Goal: Find specific page/section: Find specific page/section

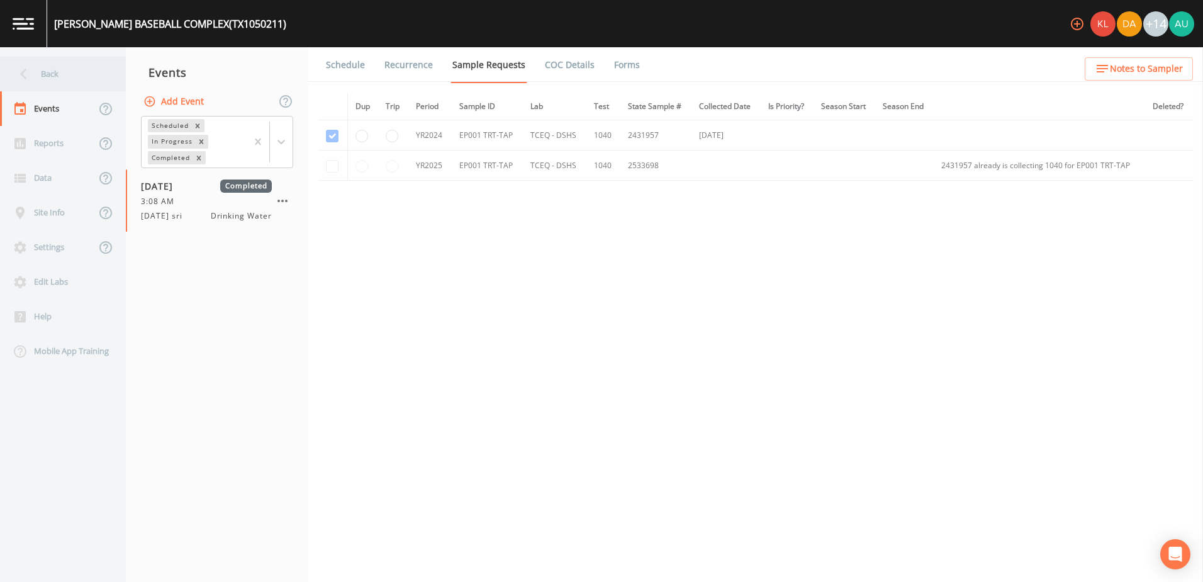
click at [48, 81] on div "Back" at bounding box center [56, 74] width 113 height 35
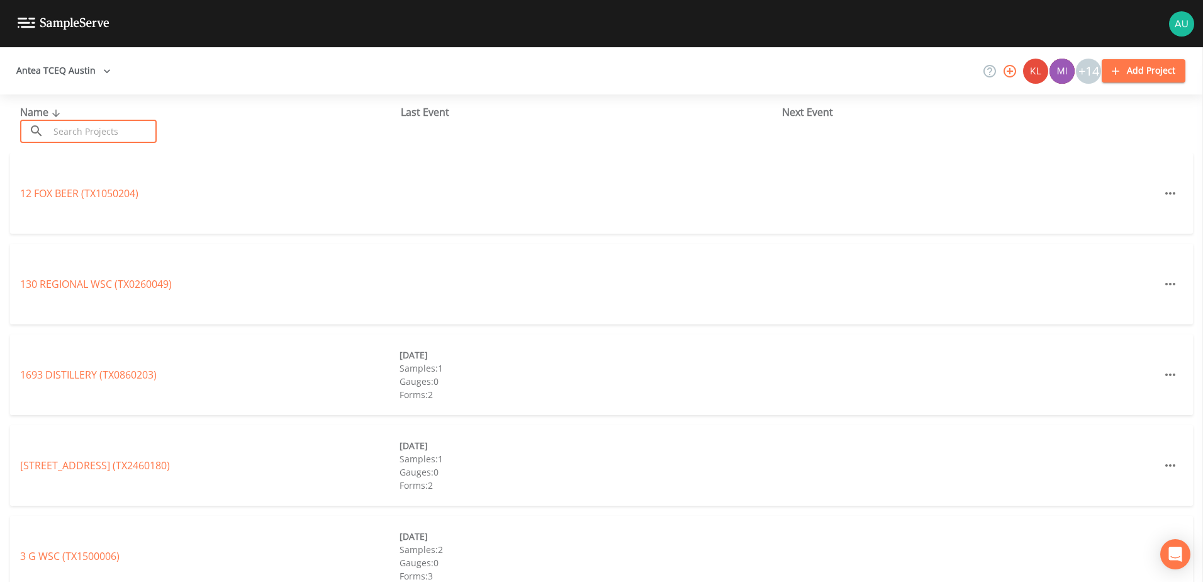
click at [125, 127] on input "text" at bounding box center [103, 131] width 108 height 23
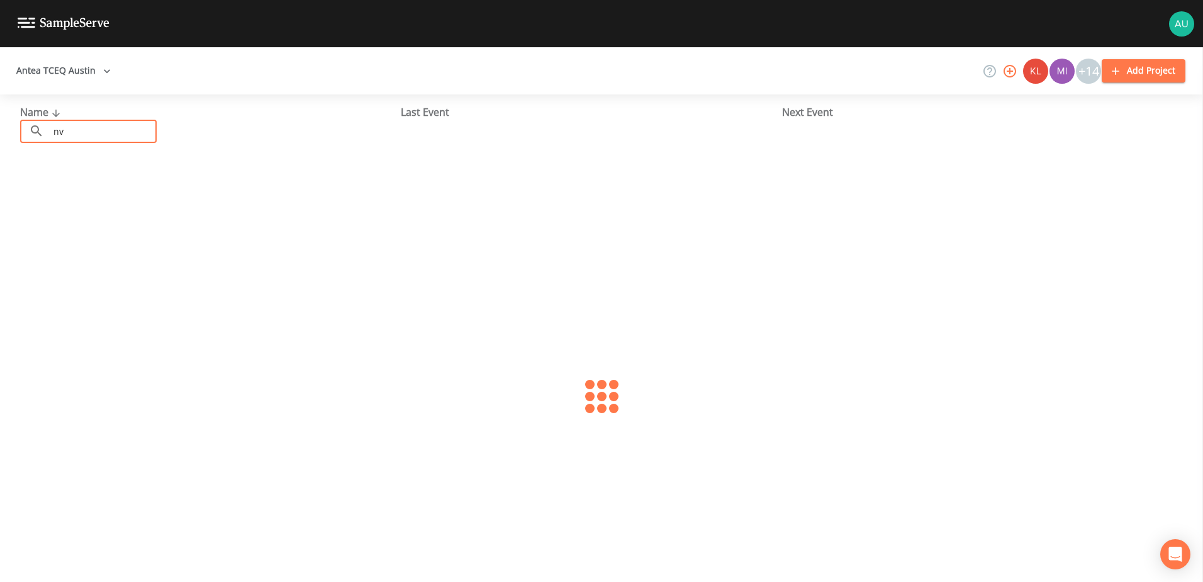
type input "n"
type input "city of [PERSON_NAME]"
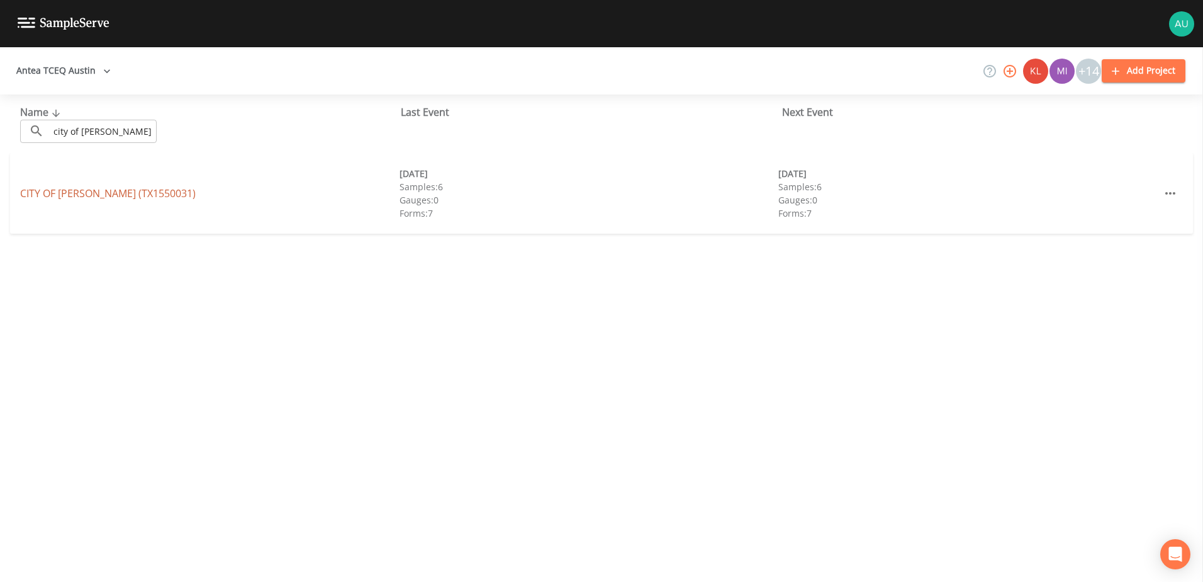
click at [74, 190] on link "[GEOGRAPHIC_DATA][PERSON_NAME] (TX1550031)" at bounding box center [108, 193] width 176 height 14
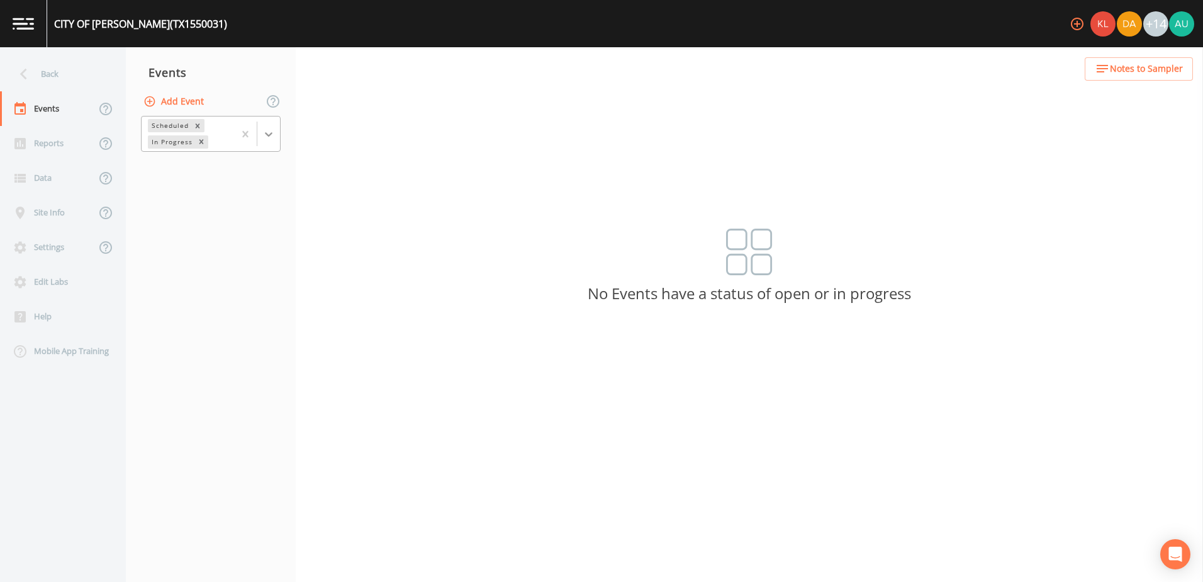
click at [269, 132] on icon at bounding box center [268, 134] width 13 height 13
click at [253, 175] on div "Completed" at bounding box center [211, 169] width 140 height 21
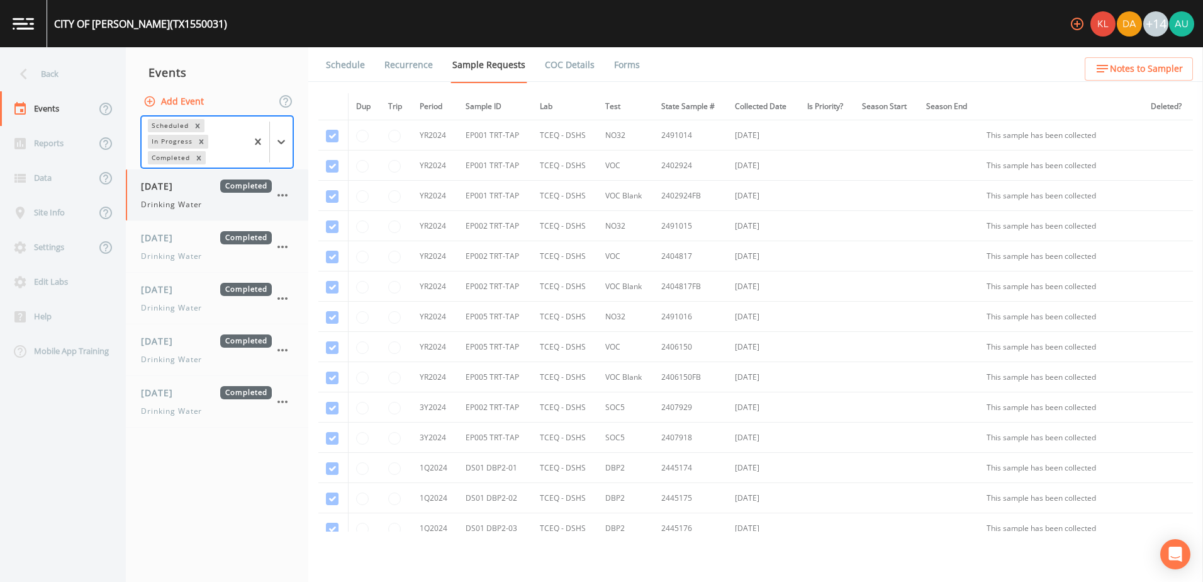
click at [217, 197] on div "[DATE] Completed Drinking Water" at bounding box center [206, 194] width 131 height 31
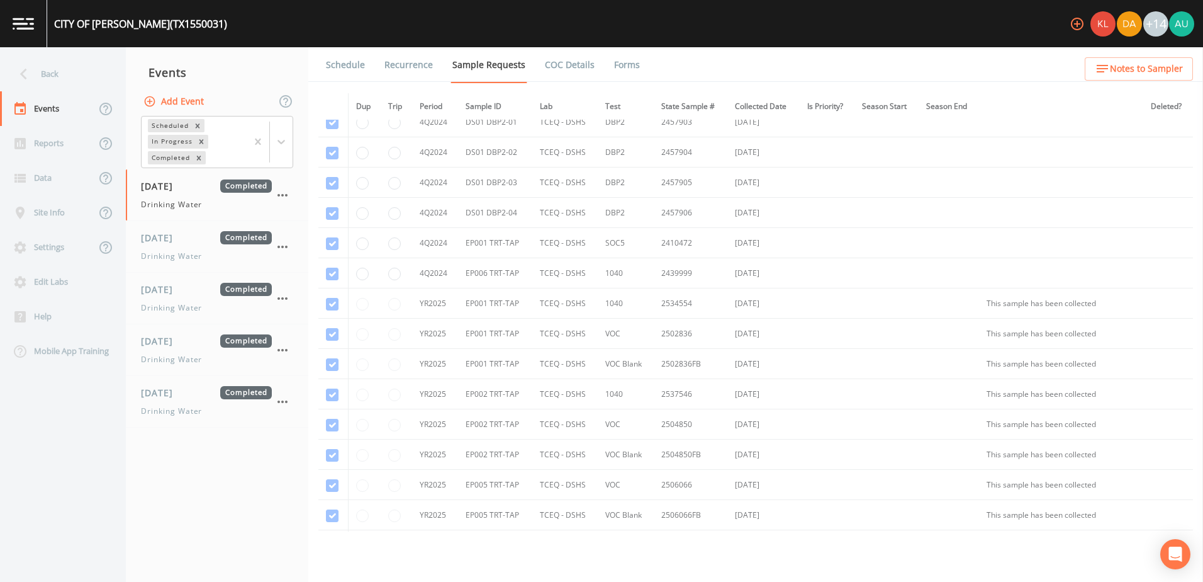
scroll to position [692, 0]
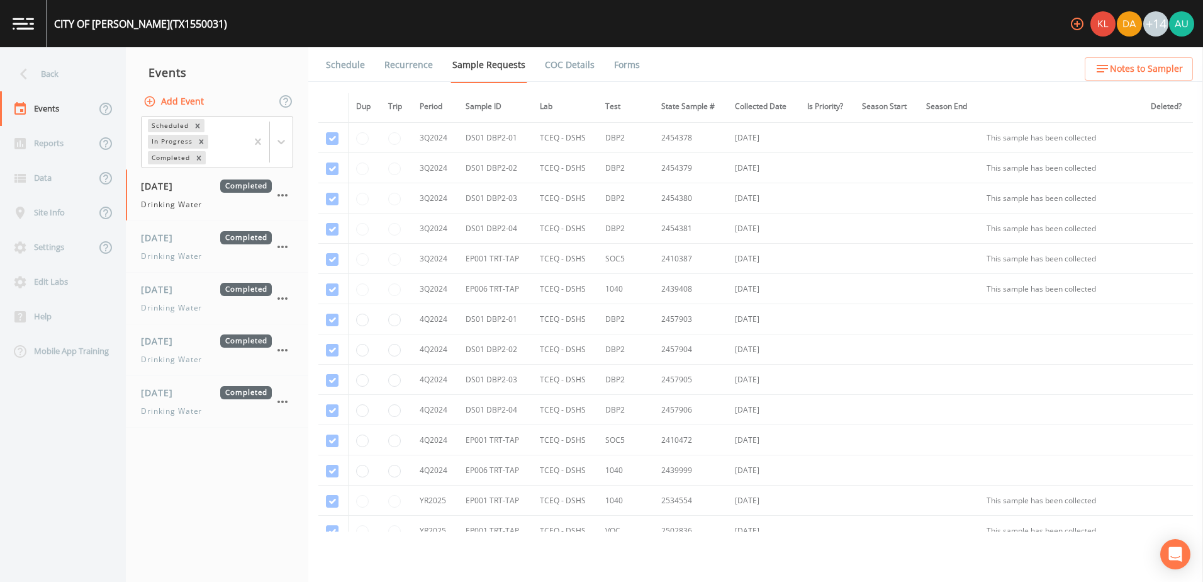
click at [612, 65] on link "Forms" at bounding box center [627, 64] width 30 height 35
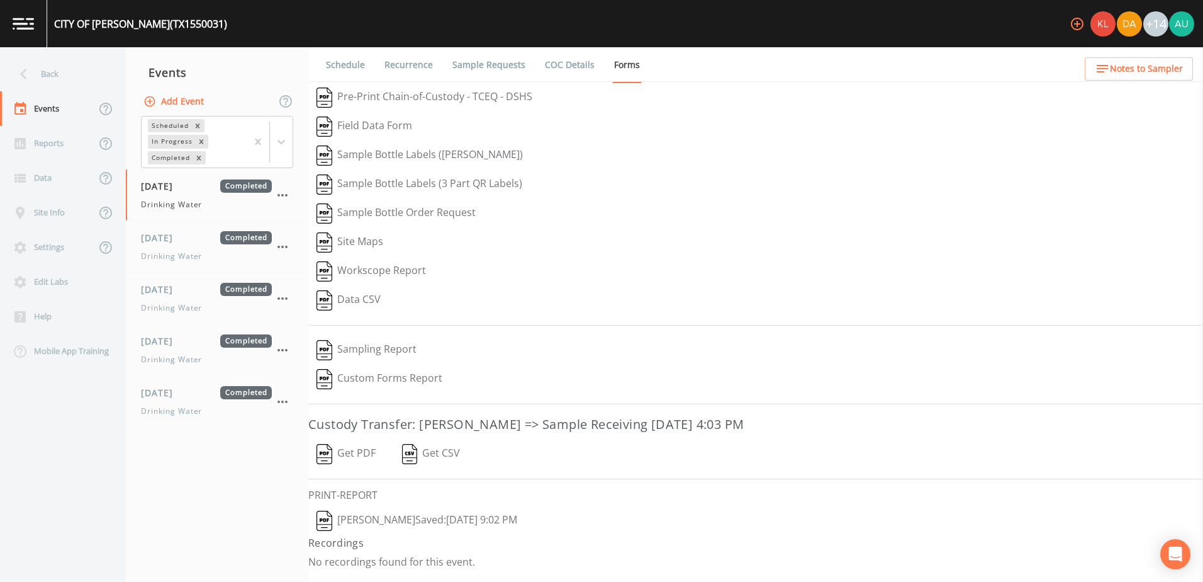
click at [422, 524] on button "[PERSON_NAME]  Saved: [DATE] 9:02 PM" at bounding box center [416, 520] width 217 height 29
click at [30, 70] on icon at bounding box center [24, 74] width 22 height 22
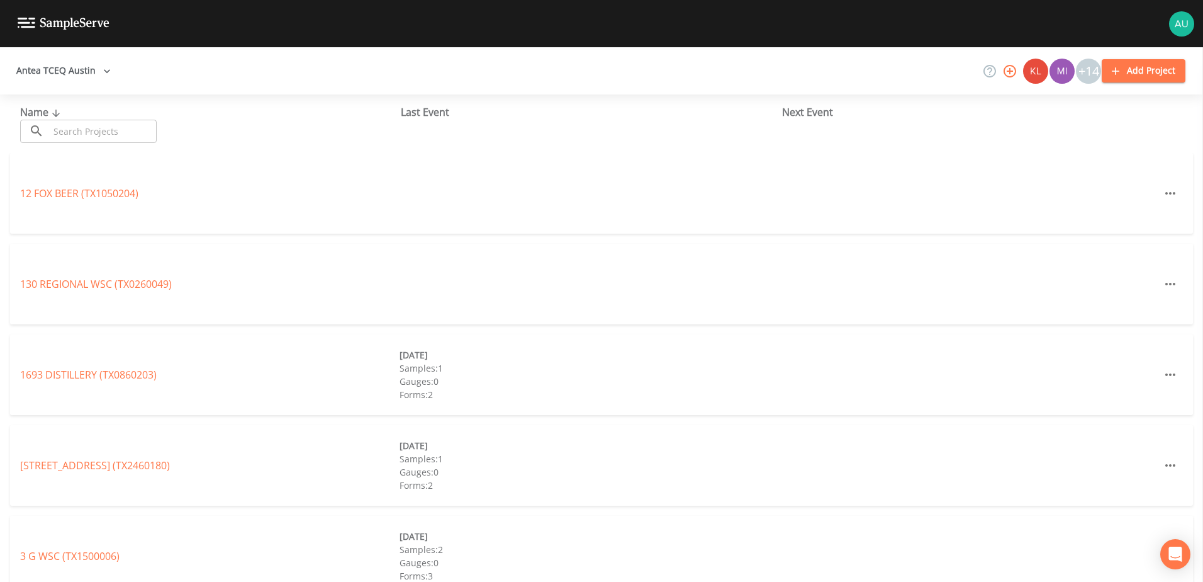
click at [123, 135] on input "text" at bounding box center [103, 131] width 108 height 23
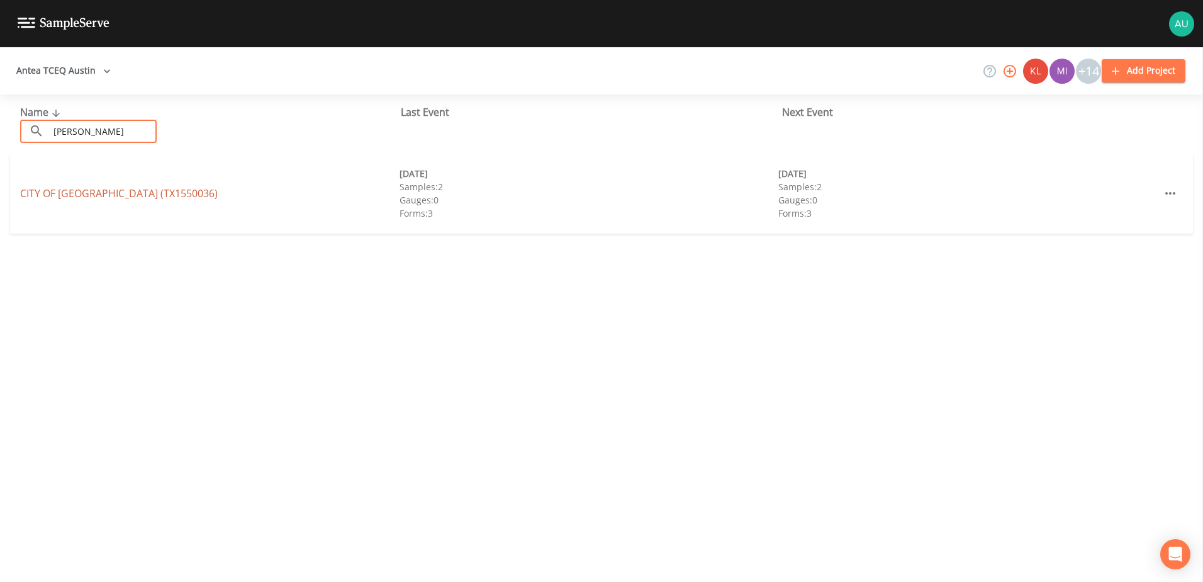
type input "[PERSON_NAME]"
click at [131, 198] on link "CITY OF [GEOGRAPHIC_DATA] (TX1550036)" at bounding box center [119, 193] width 198 height 14
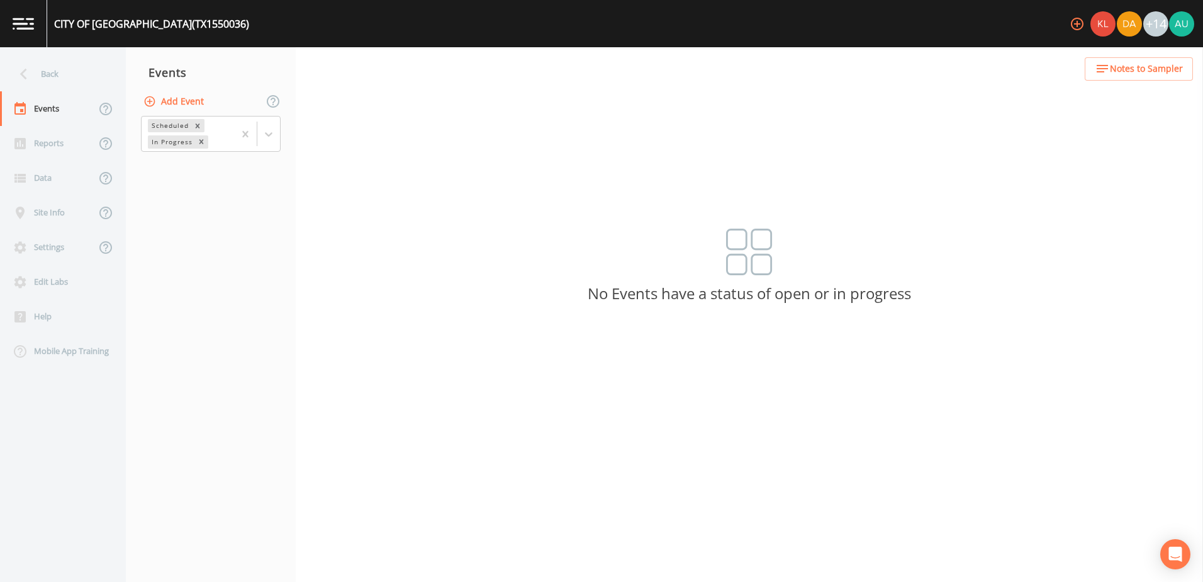
click at [281, 144] on div "Scheduled In Progress" at bounding box center [211, 134] width 170 height 39
click at [278, 144] on div at bounding box center [268, 134] width 23 height 23
click at [242, 176] on div "Completed" at bounding box center [211, 169] width 140 height 21
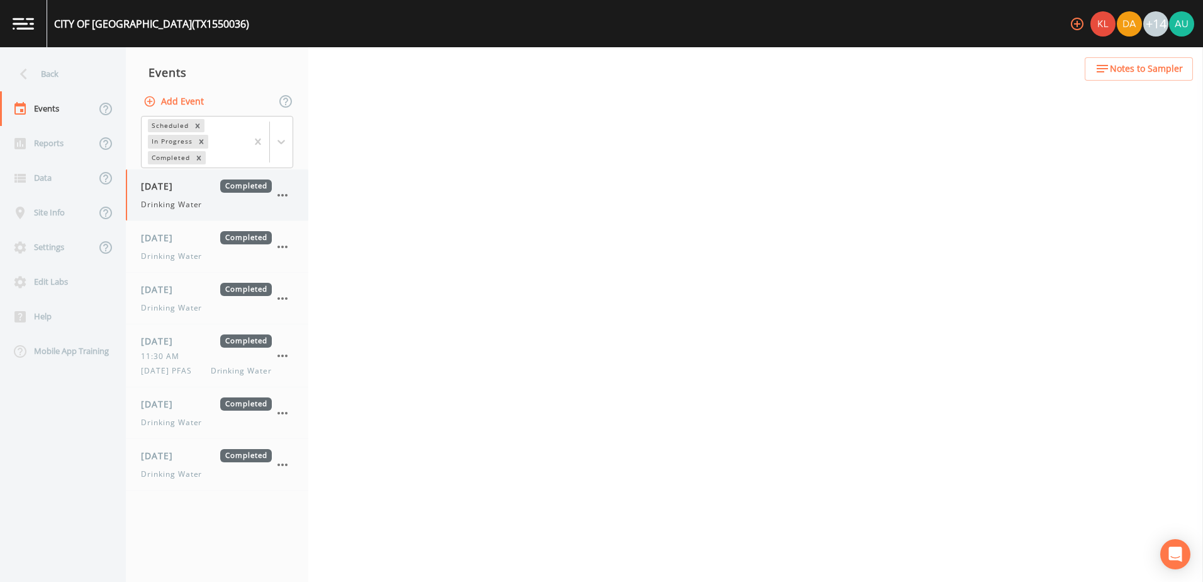
click at [251, 196] on div "[DATE] Completed Drinking Water" at bounding box center [206, 194] width 131 height 31
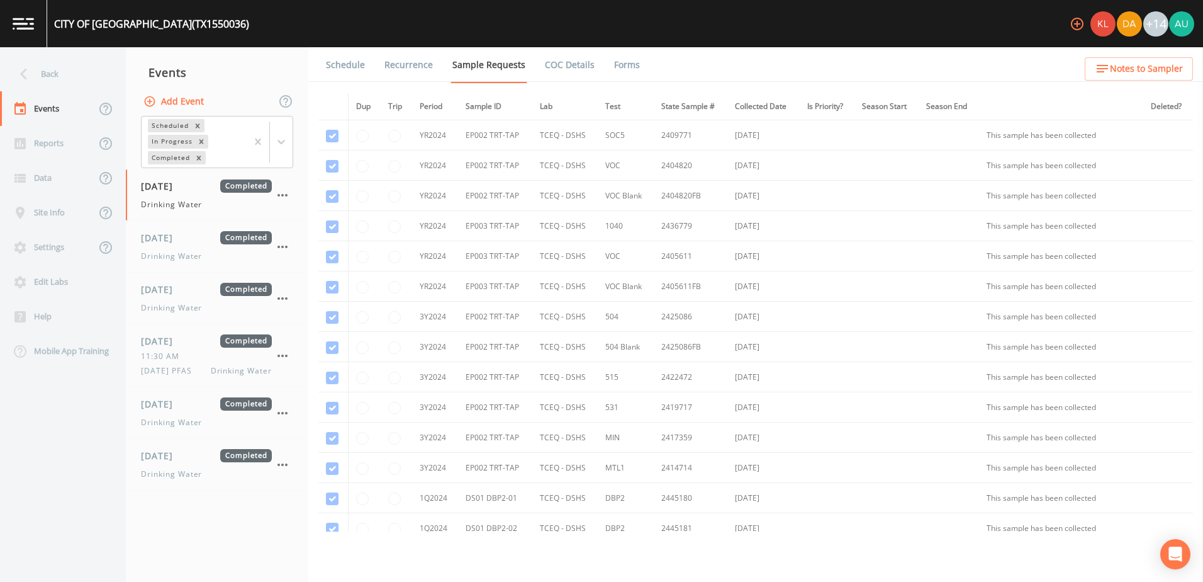
click at [614, 63] on link "Forms" at bounding box center [627, 64] width 30 height 35
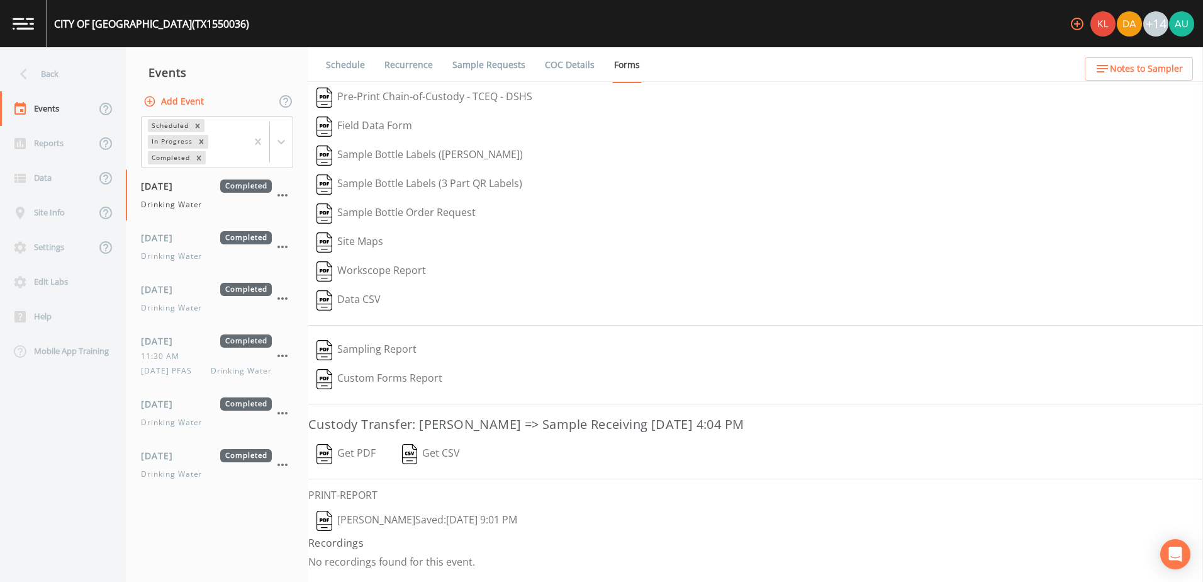
click at [366, 516] on button "[PERSON_NAME]  Saved: [DATE] 9:01 PM" at bounding box center [416, 520] width 217 height 29
click at [89, 81] on div "Back" at bounding box center [56, 74] width 113 height 35
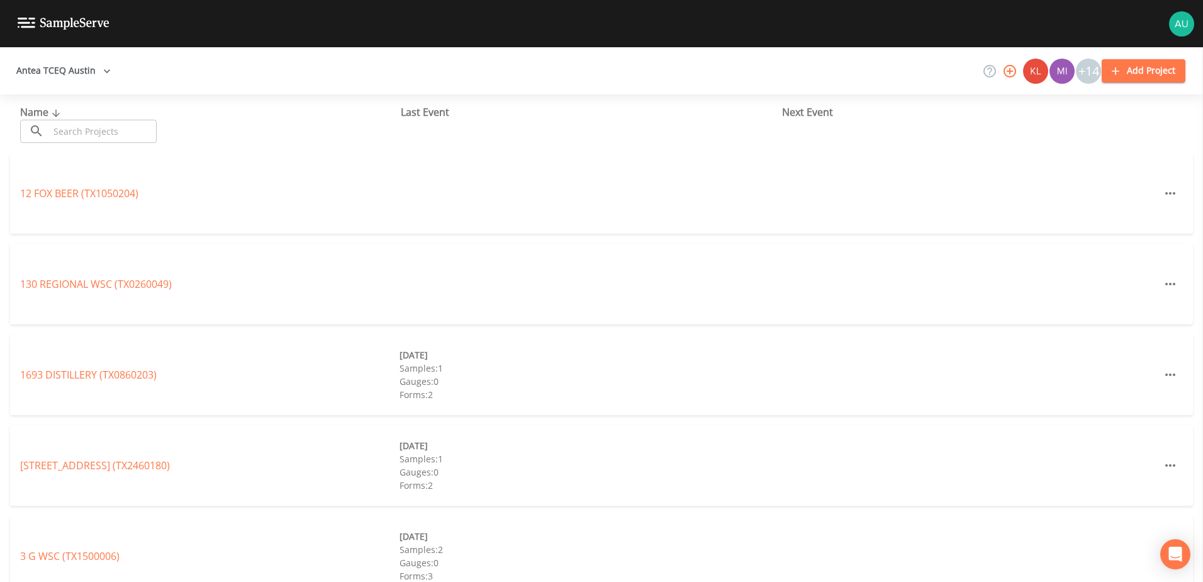
click at [127, 135] on input "text" at bounding box center [103, 131] width 108 height 23
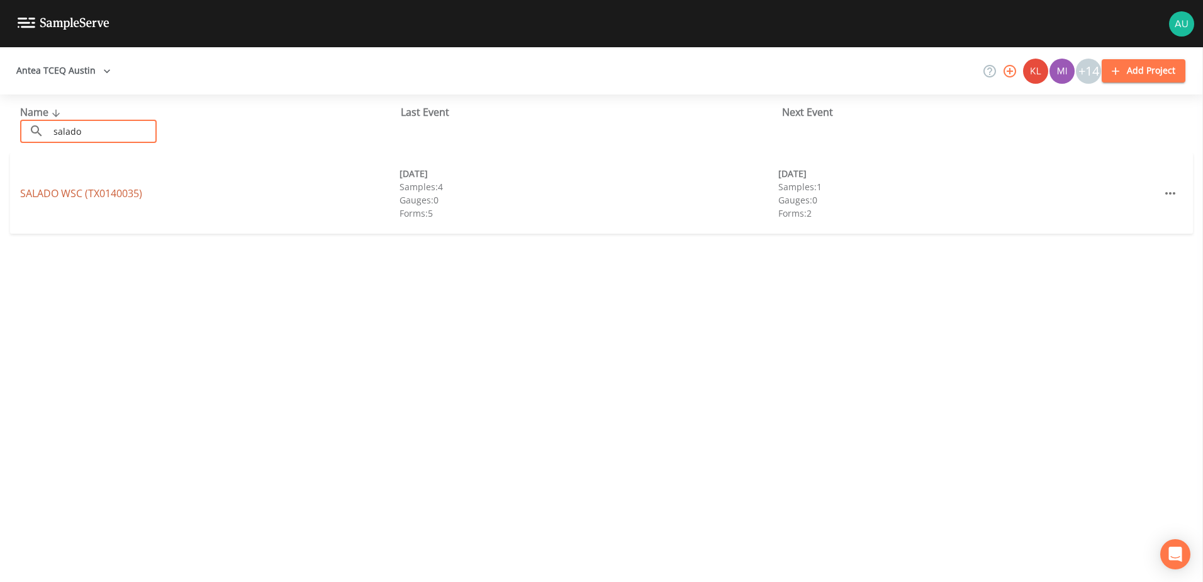
type input "salado"
click at [76, 188] on link "SALADO WSC (TX0140035)" at bounding box center [81, 193] width 122 height 14
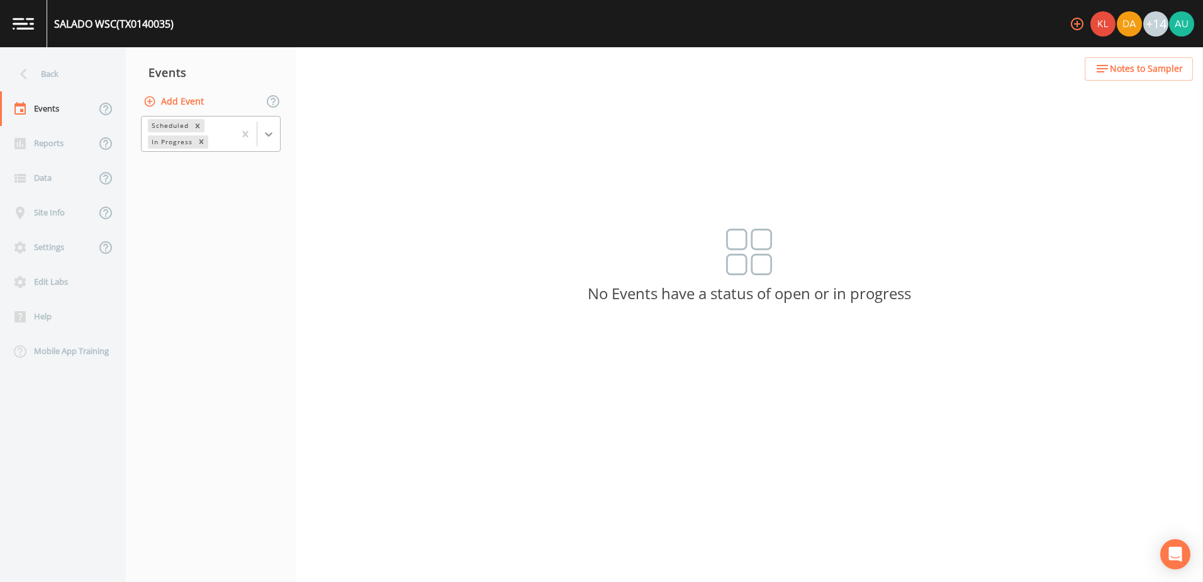
click at [270, 143] on div at bounding box center [268, 134] width 23 height 23
click at [257, 165] on div "Completed" at bounding box center [211, 169] width 140 height 21
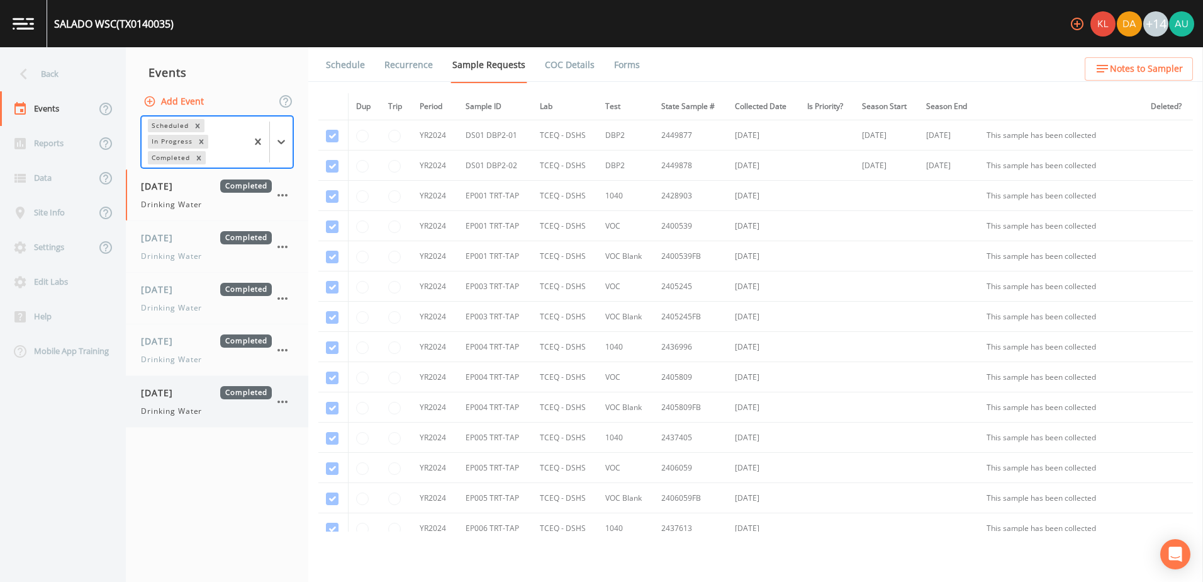
click at [197, 415] on span "Drinking Water" at bounding box center [171, 410] width 61 height 11
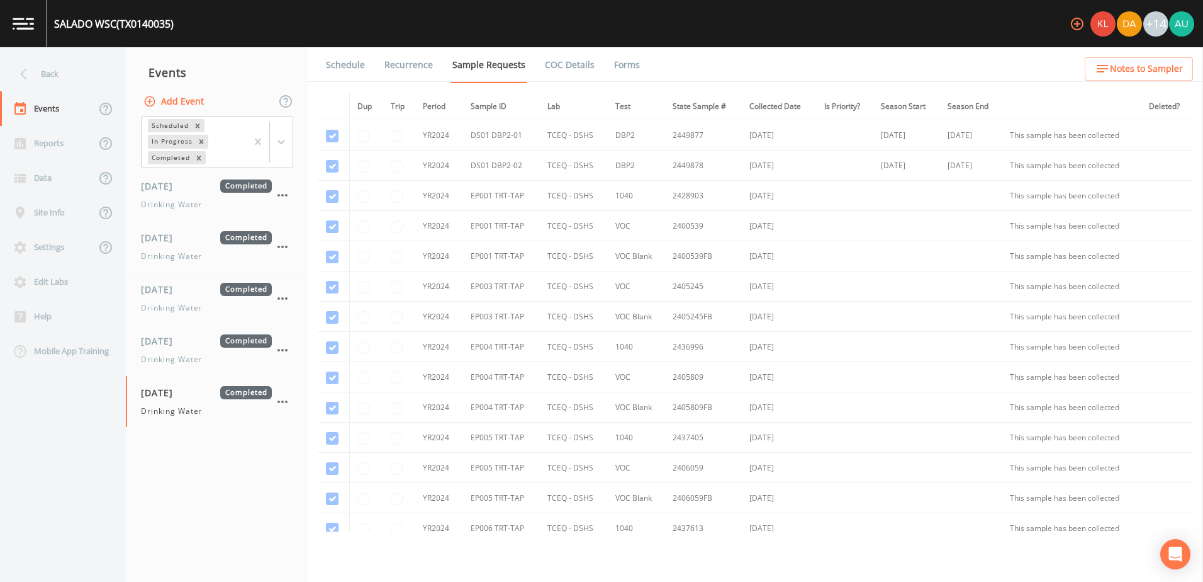
click at [628, 67] on link "Forms" at bounding box center [627, 64] width 30 height 35
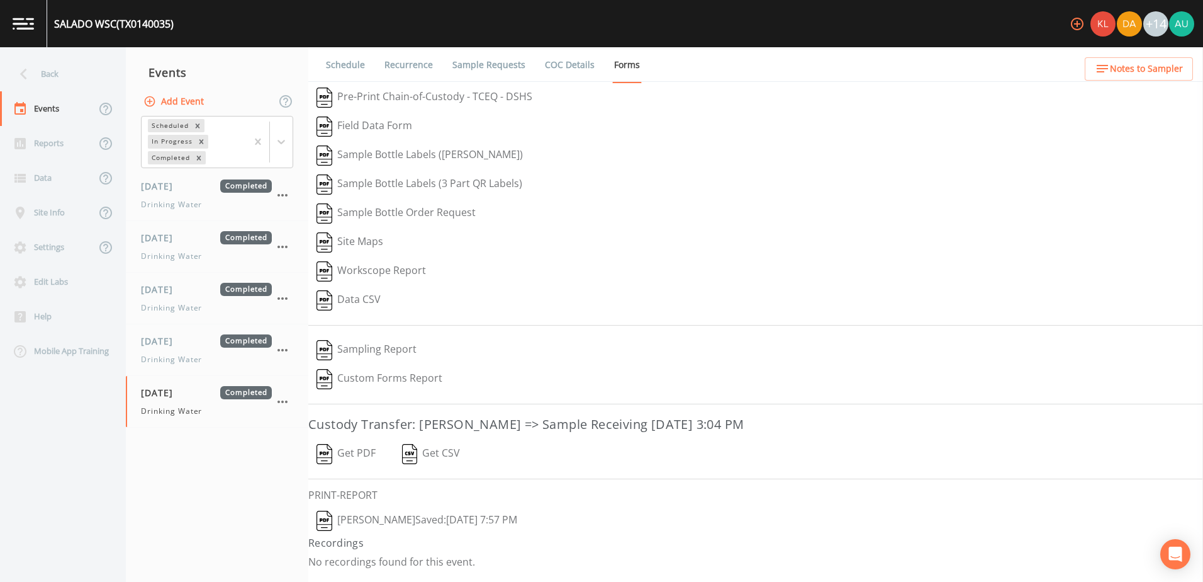
click at [386, 520] on button "[PERSON_NAME]  Saved: [DATE] 7:57 PM" at bounding box center [416, 520] width 217 height 29
click at [65, 82] on div "Back" at bounding box center [56, 74] width 113 height 35
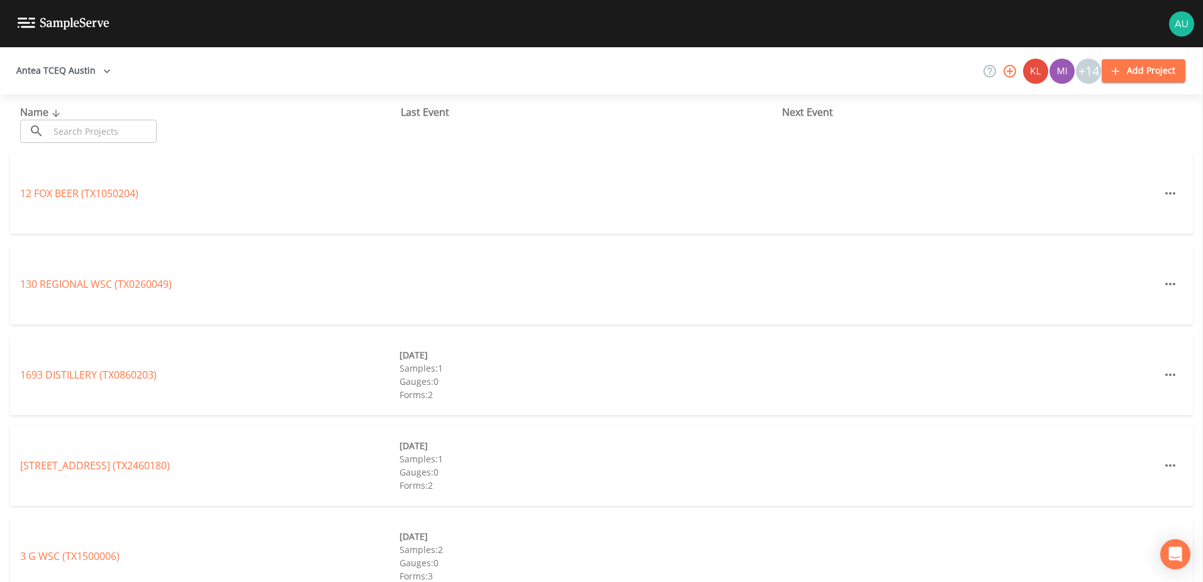
click at [130, 129] on input "text" at bounding box center [103, 131] width 108 height 23
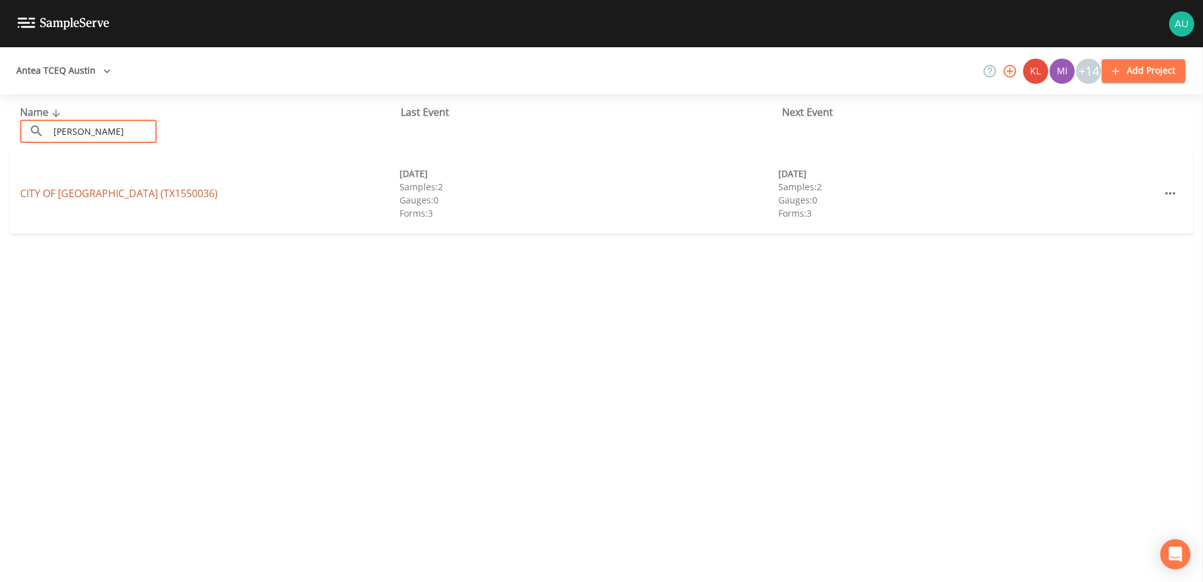
type input "[PERSON_NAME]"
click at [106, 196] on link "CITY OF [GEOGRAPHIC_DATA] (TX1550036)" at bounding box center [119, 193] width 198 height 14
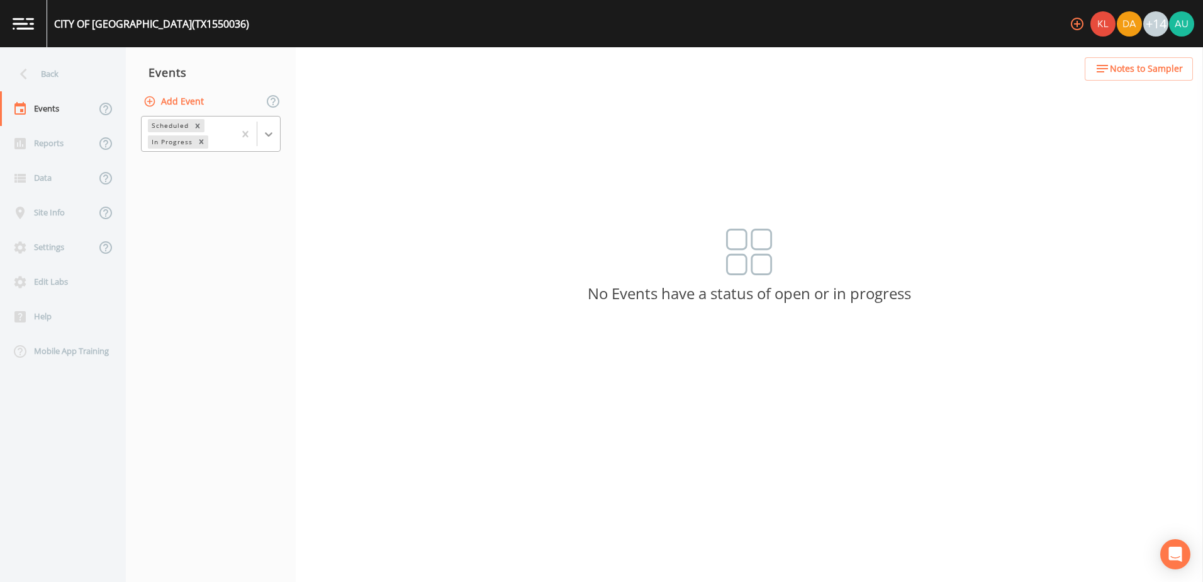
click at [270, 138] on icon at bounding box center [268, 134] width 13 height 13
click at [223, 166] on div "Completed" at bounding box center [211, 169] width 140 height 21
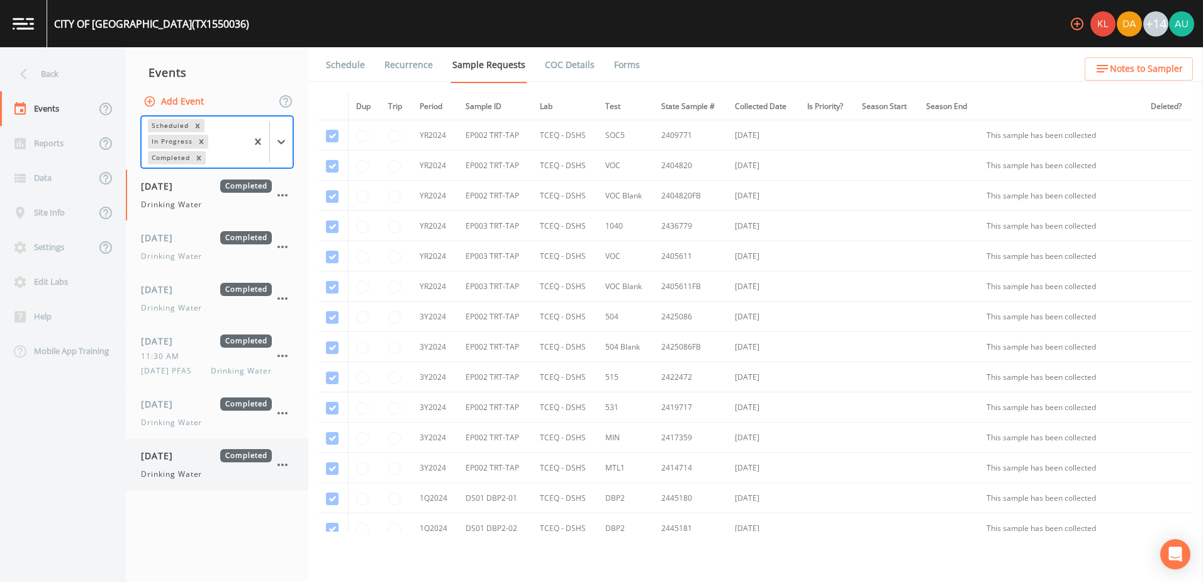
click at [222, 451] on span "Completed" at bounding box center [246, 455] width 52 height 13
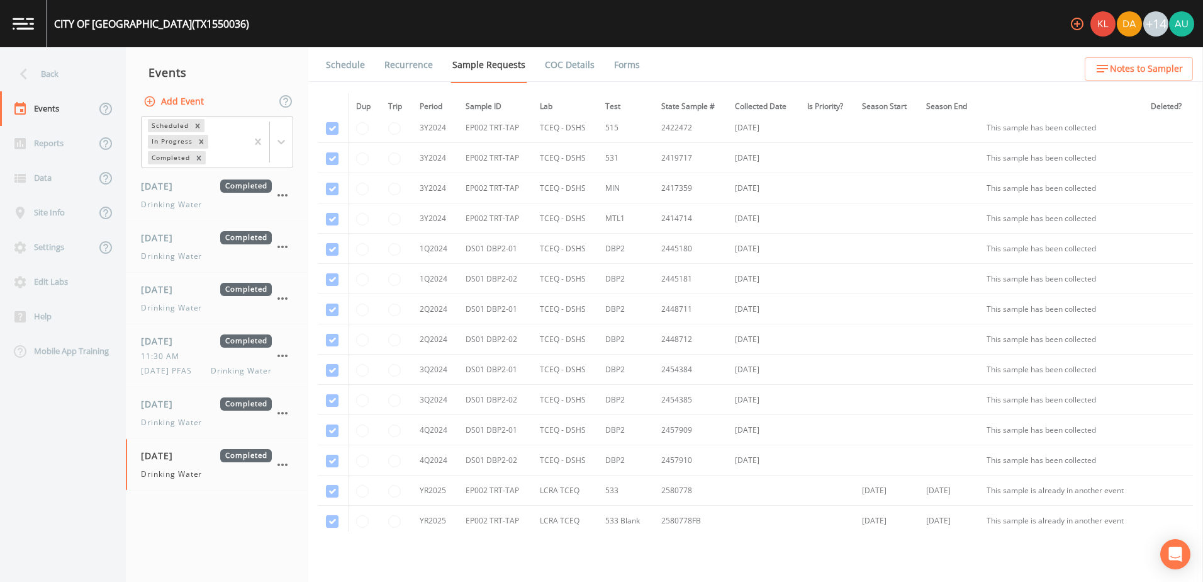
scroll to position [692, 0]
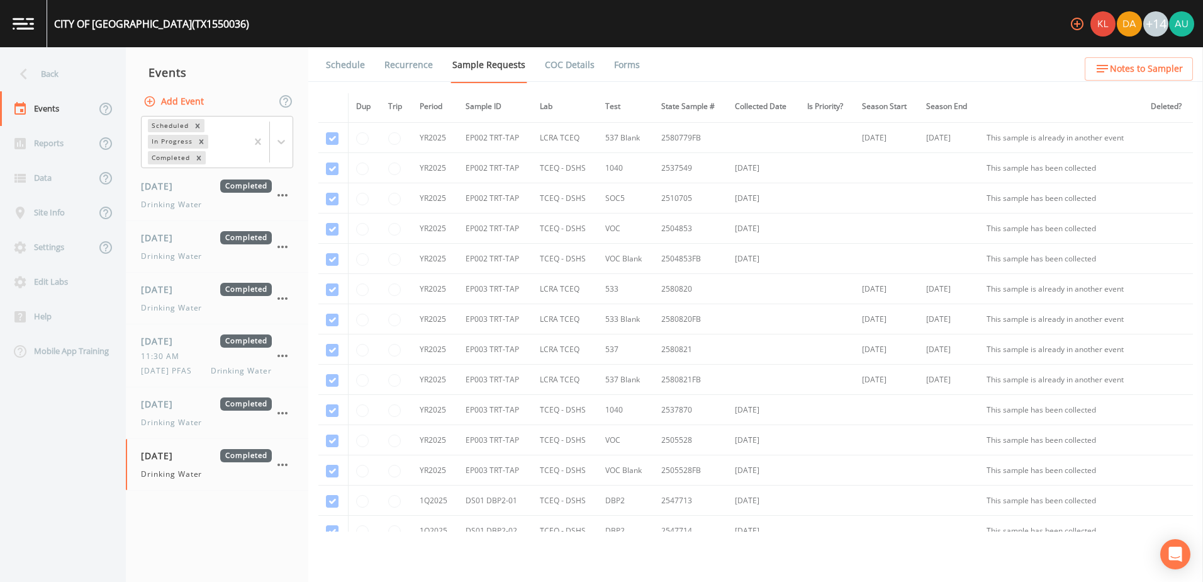
click at [612, 65] on link "Forms" at bounding box center [627, 64] width 30 height 35
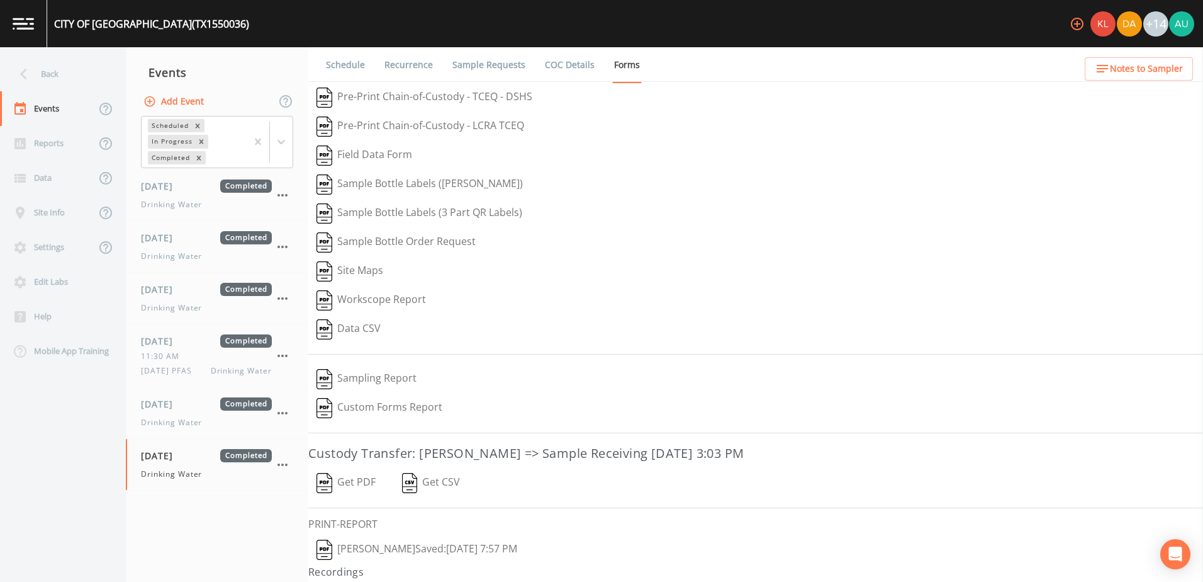
scroll to position [25, 0]
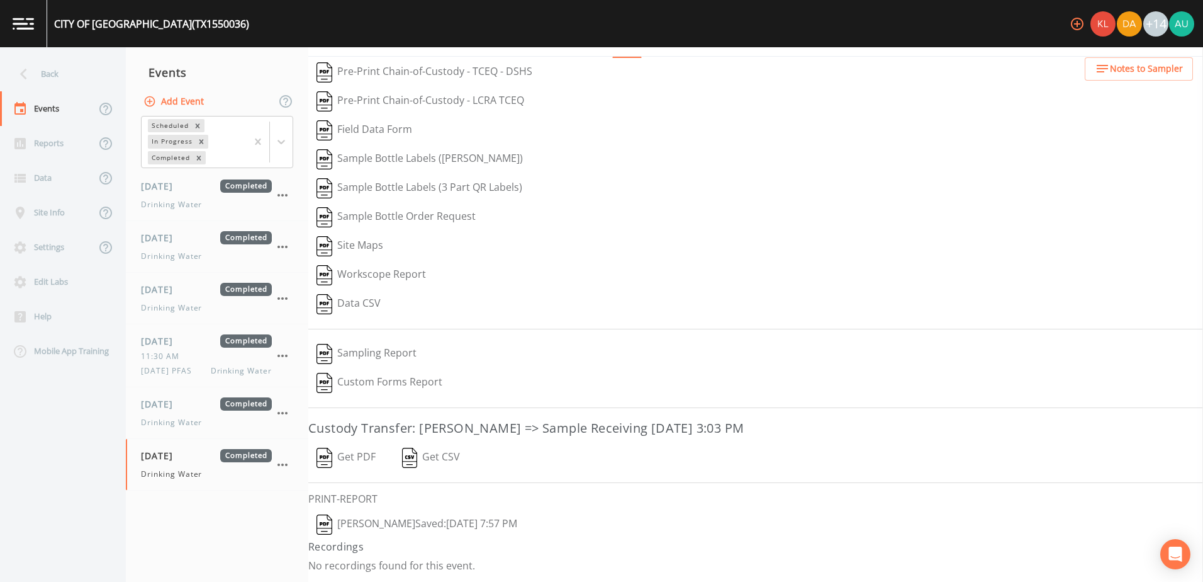
click at [403, 524] on button "[PERSON_NAME]  Saved: [DATE] 7:57 PM" at bounding box center [416, 524] width 217 height 29
click at [81, 80] on div "Back" at bounding box center [56, 74] width 113 height 35
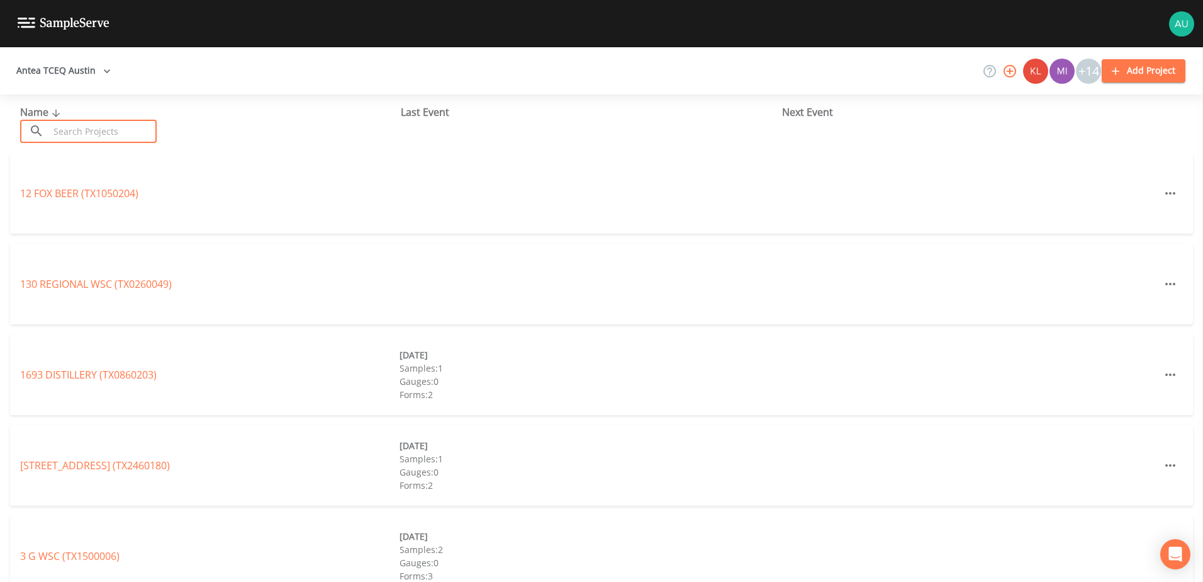
click at [121, 132] on input "text" at bounding box center [103, 131] width 108 height 23
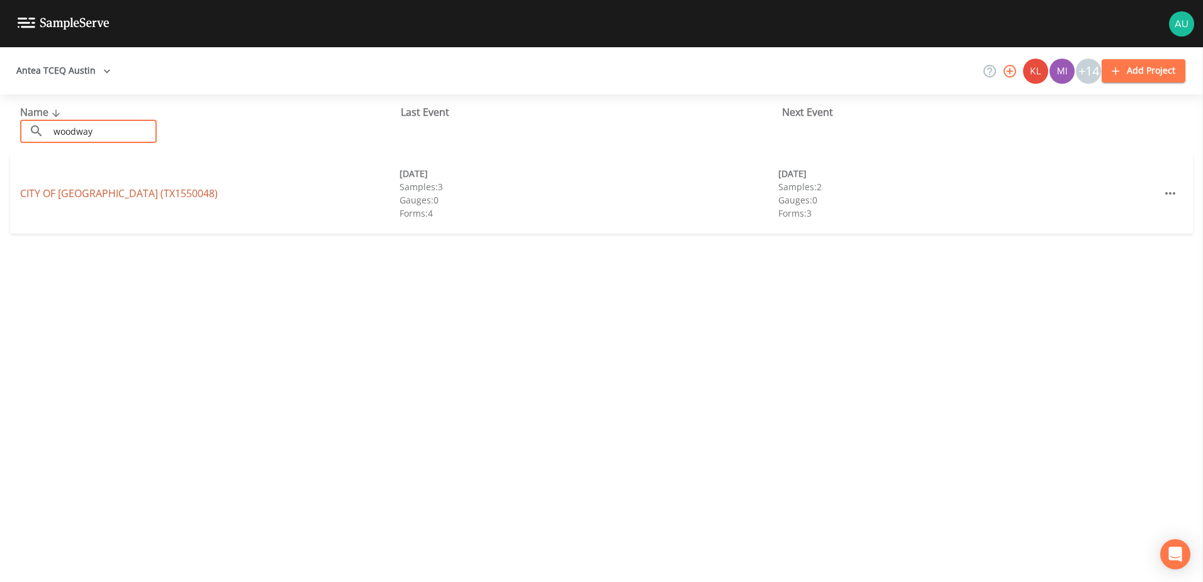
type input "woodway"
click at [134, 196] on link "[GEOGRAPHIC_DATA] (TX1550048)" at bounding box center [119, 193] width 198 height 14
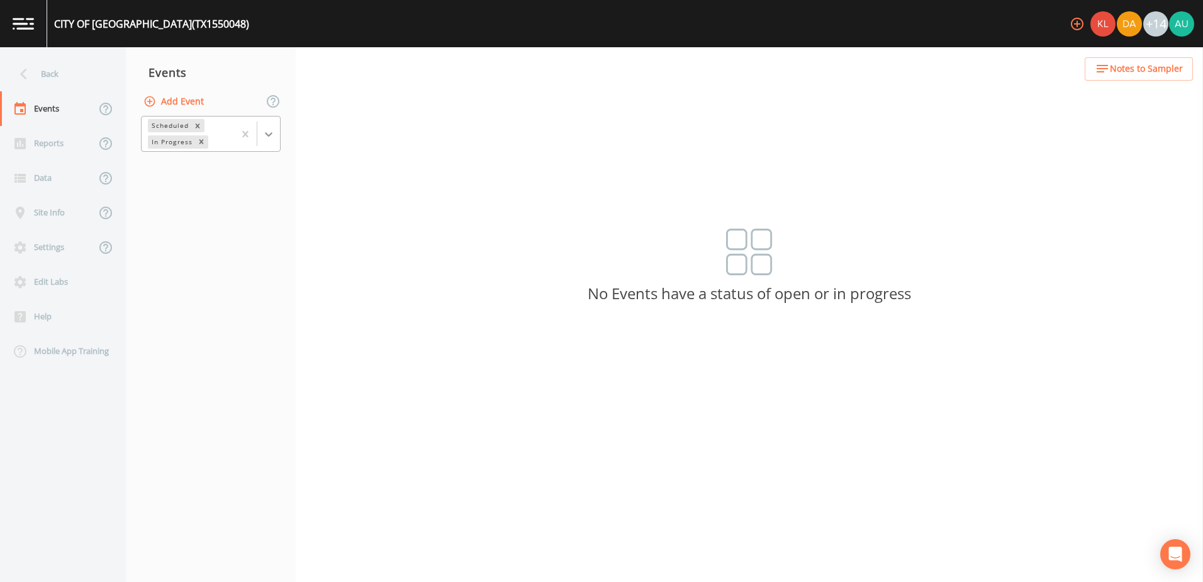
click at [266, 139] on icon at bounding box center [268, 134] width 13 height 13
click at [258, 169] on div "Completed" at bounding box center [211, 169] width 140 height 21
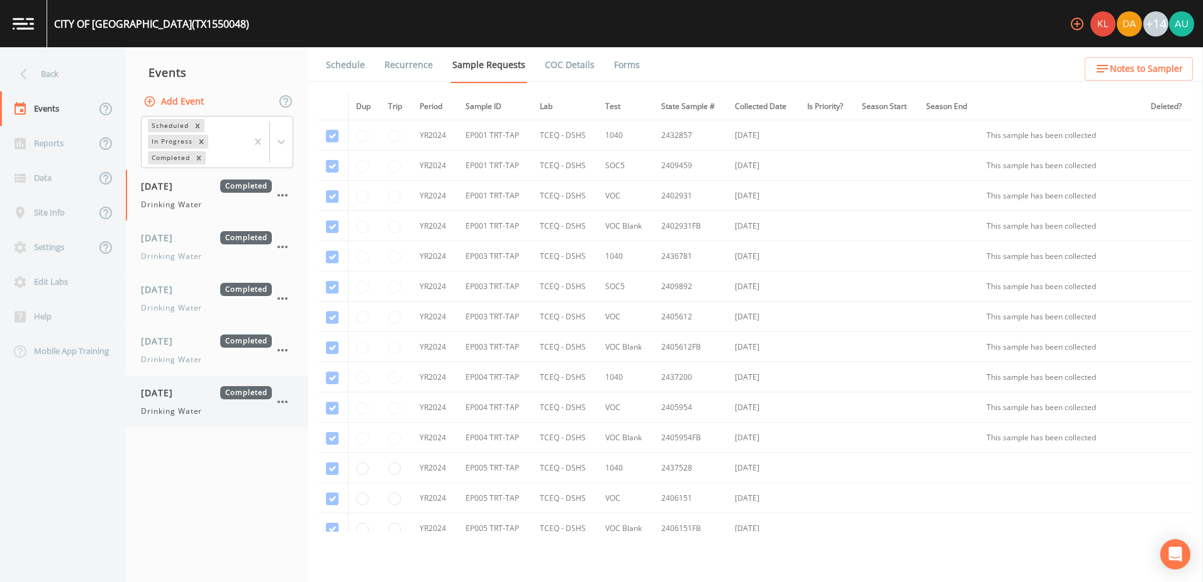
click at [230, 405] on div "Drinking Water" at bounding box center [206, 410] width 131 height 11
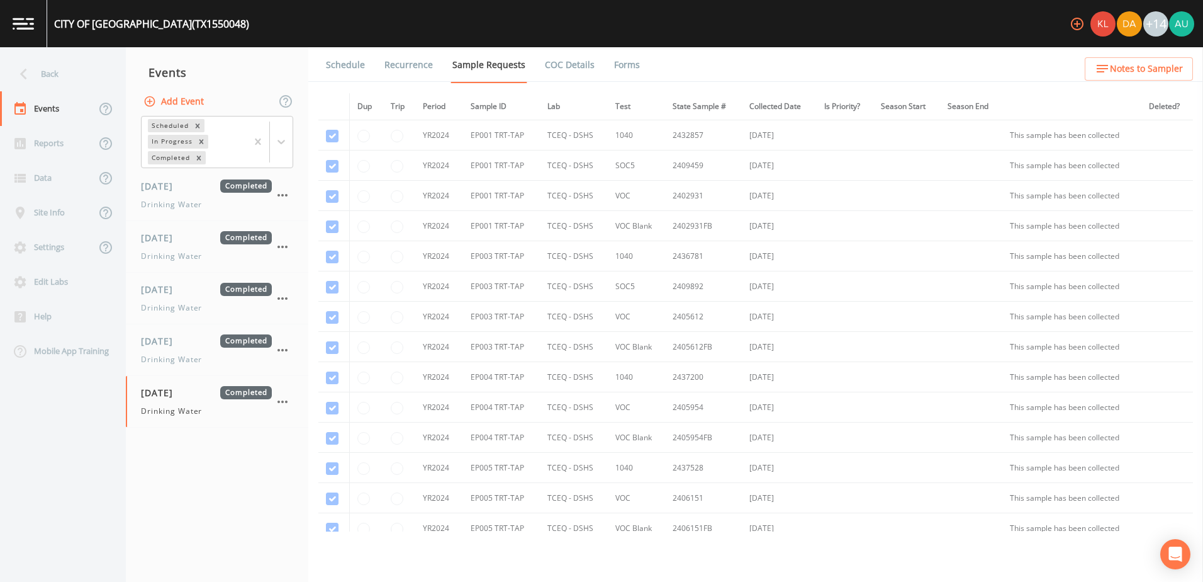
click at [617, 65] on link "Forms" at bounding box center [627, 64] width 30 height 35
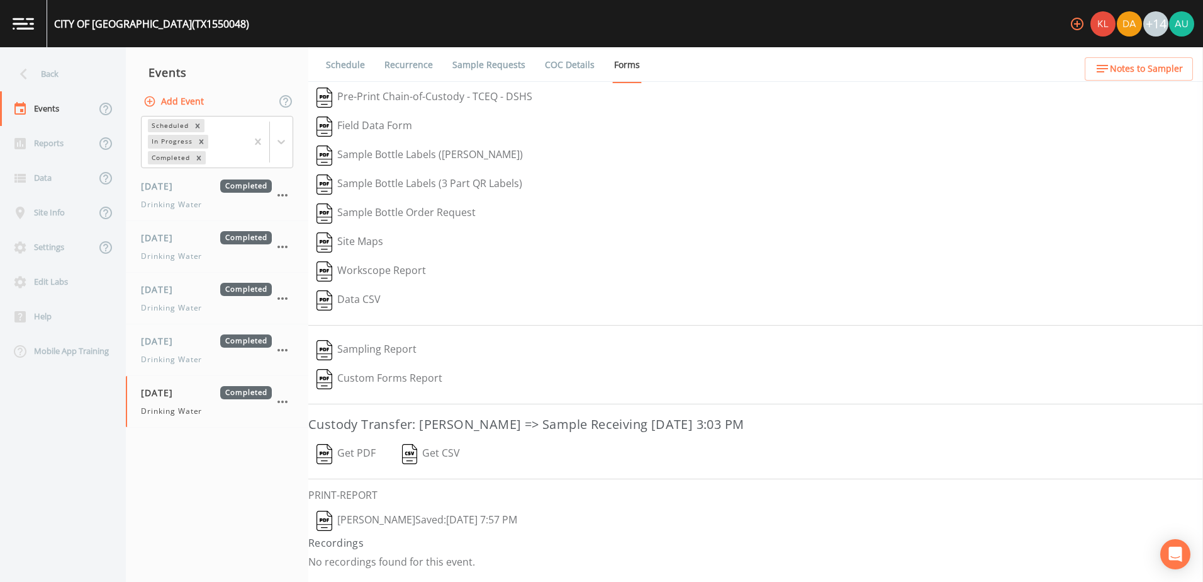
click at [349, 527] on button "[PERSON_NAME]  Saved: [DATE] 7:57 PM" at bounding box center [416, 520] width 217 height 29
click at [86, 65] on div "Back" at bounding box center [56, 74] width 113 height 35
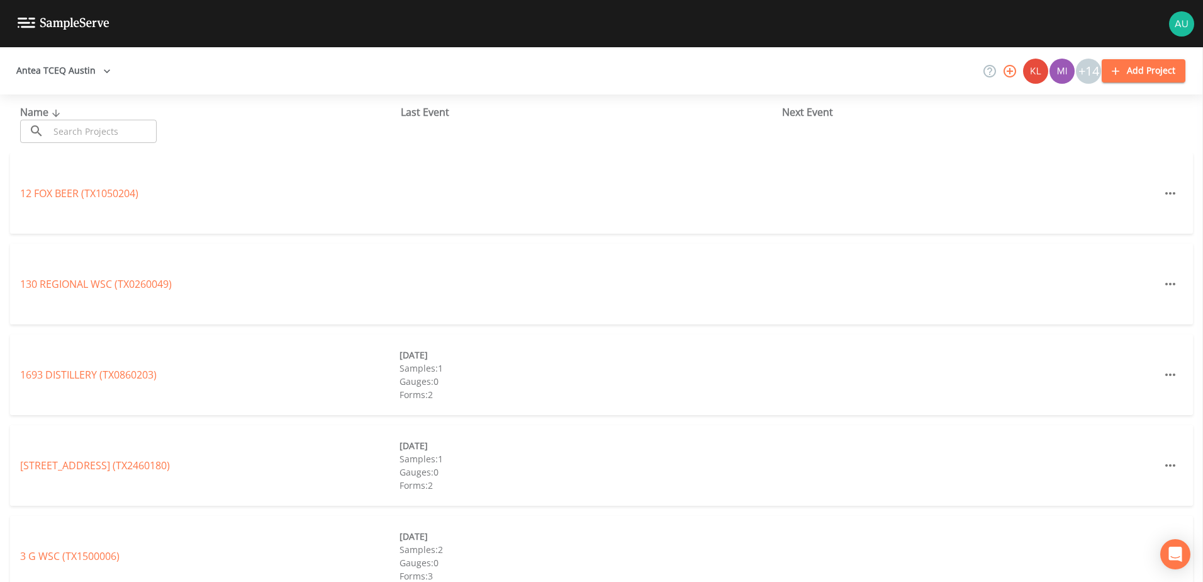
click at [105, 135] on input "text" at bounding box center [103, 131] width 108 height 23
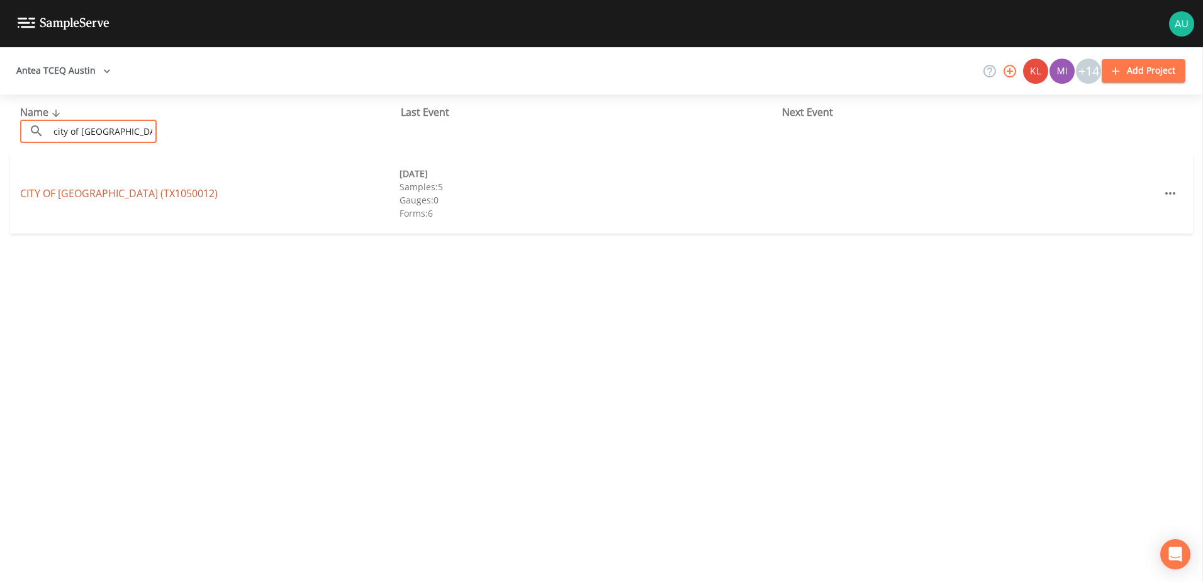
type input "city of [GEOGRAPHIC_DATA]"
click at [125, 186] on link "CITY OF [GEOGRAPHIC_DATA] (TX1050012)" at bounding box center [119, 193] width 198 height 14
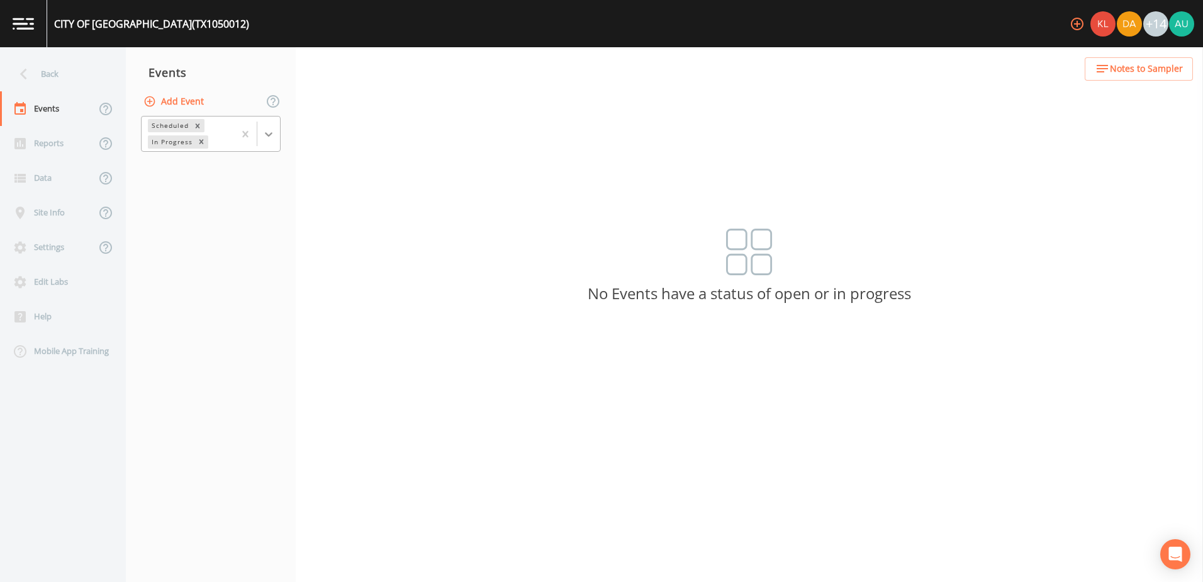
click at [271, 138] on icon at bounding box center [268, 134] width 13 height 13
click at [239, 178] on div "Completed" at bounding box center [211, 169] width 140 height 21
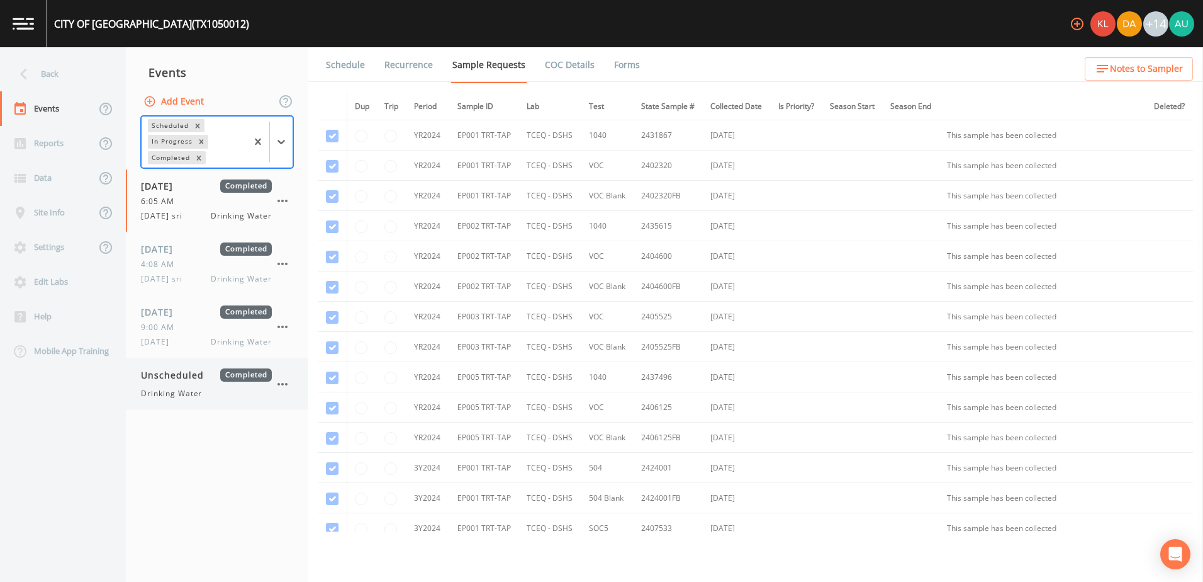
click at [208, 369] on span "Unscheduled" at bounding box center [177, 374] width 72 height 13
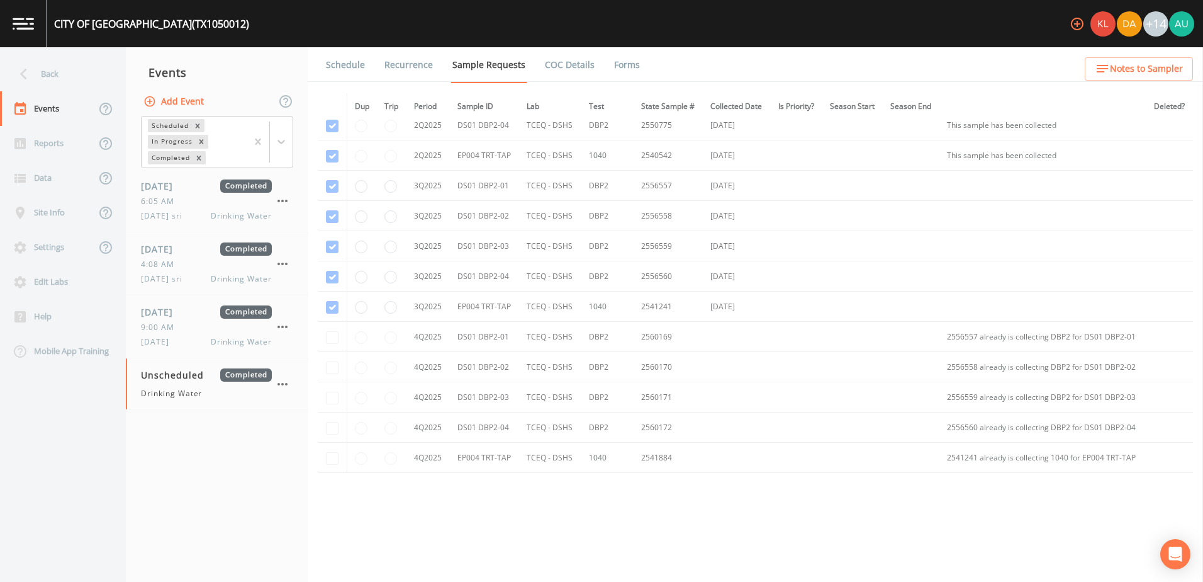
scroll to position [1805, 0]
